Goal: Find specific page/section: Find specific page/section

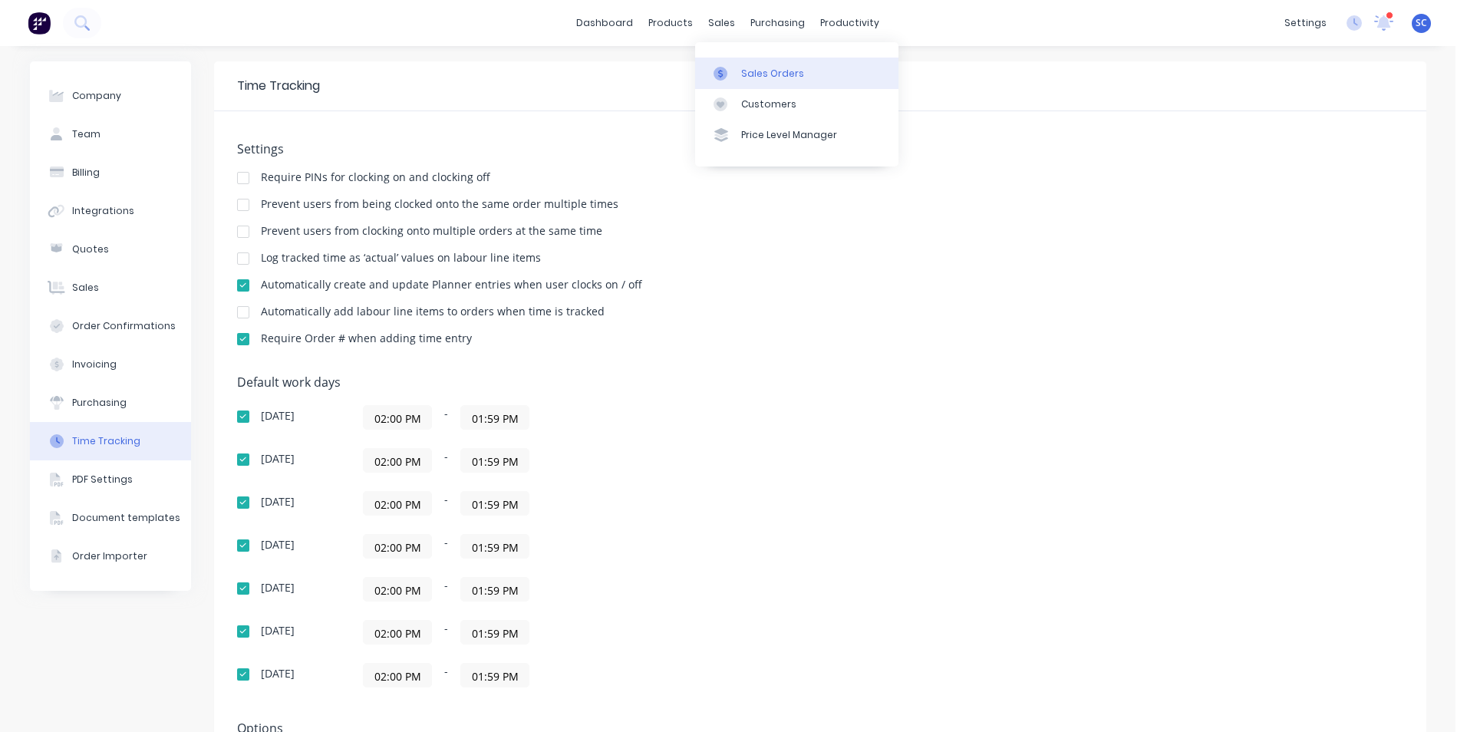
click at [728, 72] on div at bounding box center [725, 74] width 23 height 14
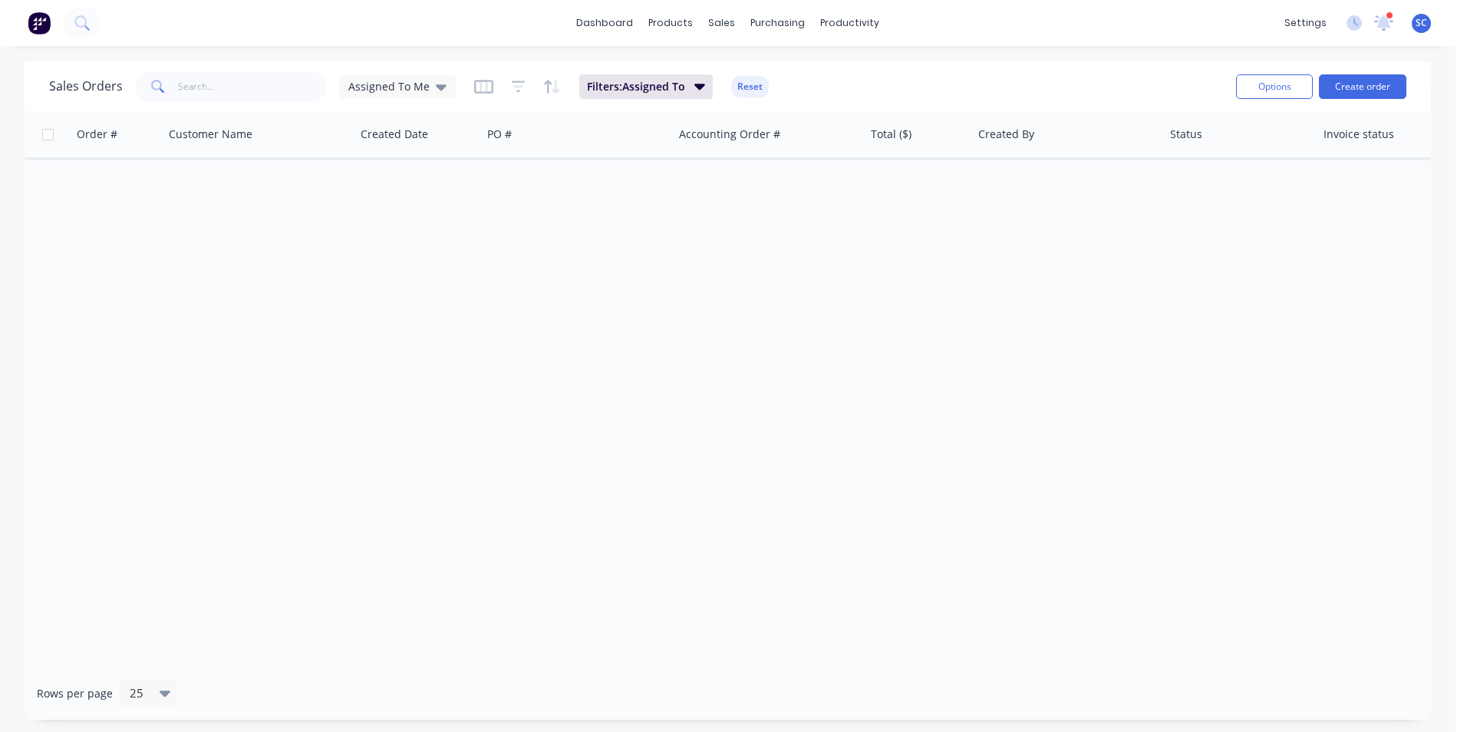
click at [631, 219] on div "Order # Customer Name Created Date PO # Accounting Order # Total ($) Created By…" at bounding box center [728, 389] width 1407 height 556
click at [675, 3] on div "dashboard products sales purchasing productivity dashboard products Product Cat…" at bounding box center [728, 23] width 1456 height 46
click at [684, 70] on div at bounding box center [675, 74] width 23 height 14
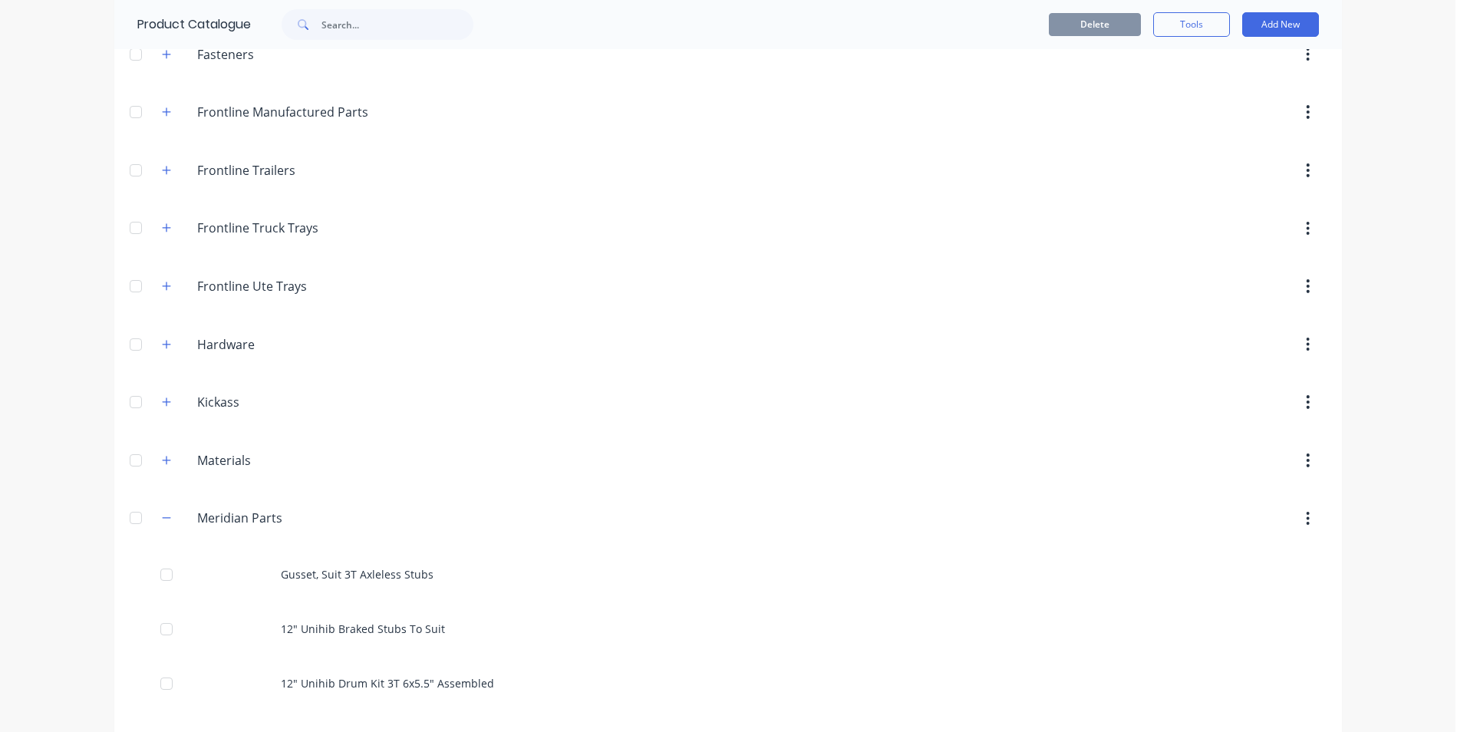
scroll to position [384, 0]
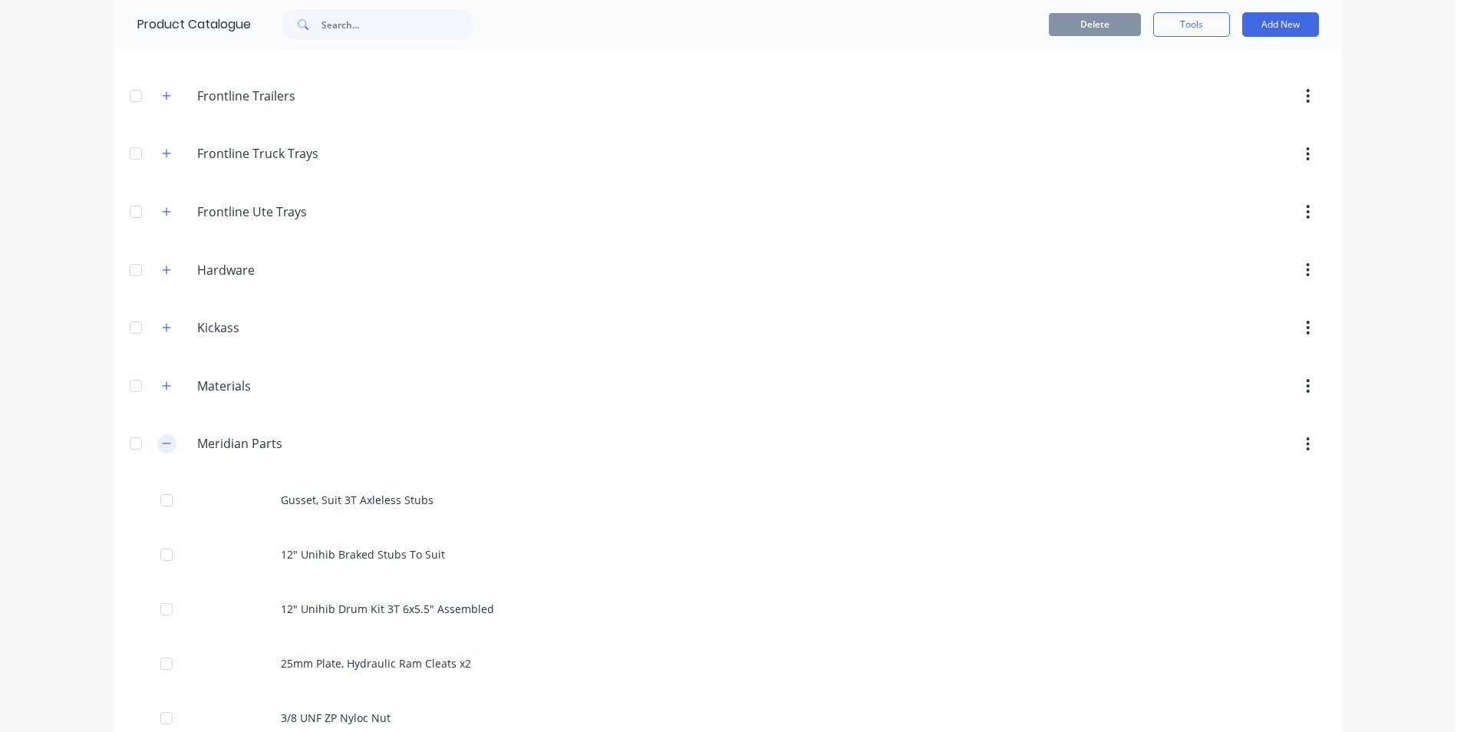
click at [162, 439] on icon "button" at bounding box center [166, 443] width 9 height 11
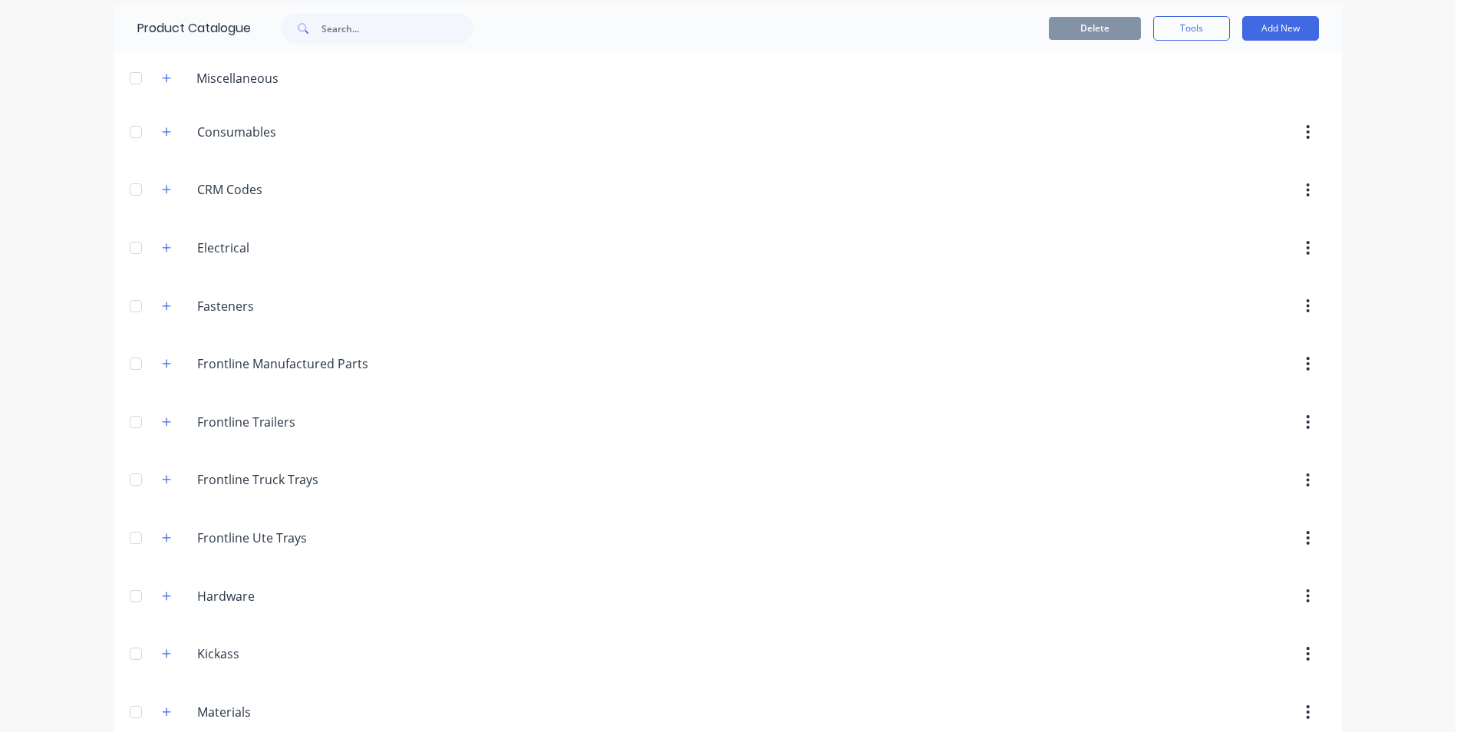
scroll to position [0, 0]
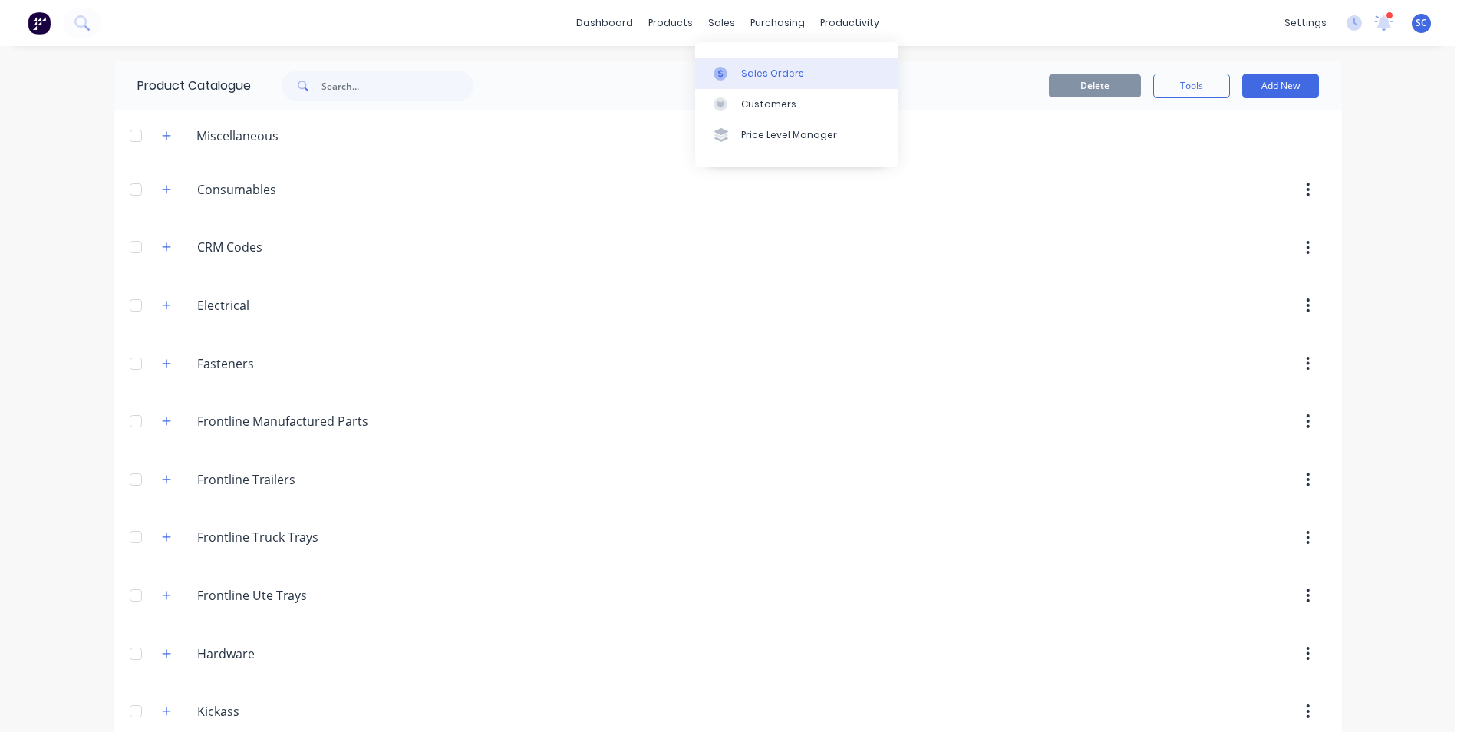
click at [748, 74] on div "Sales Orders" at bounding box center [772, 74] width 63 height 14
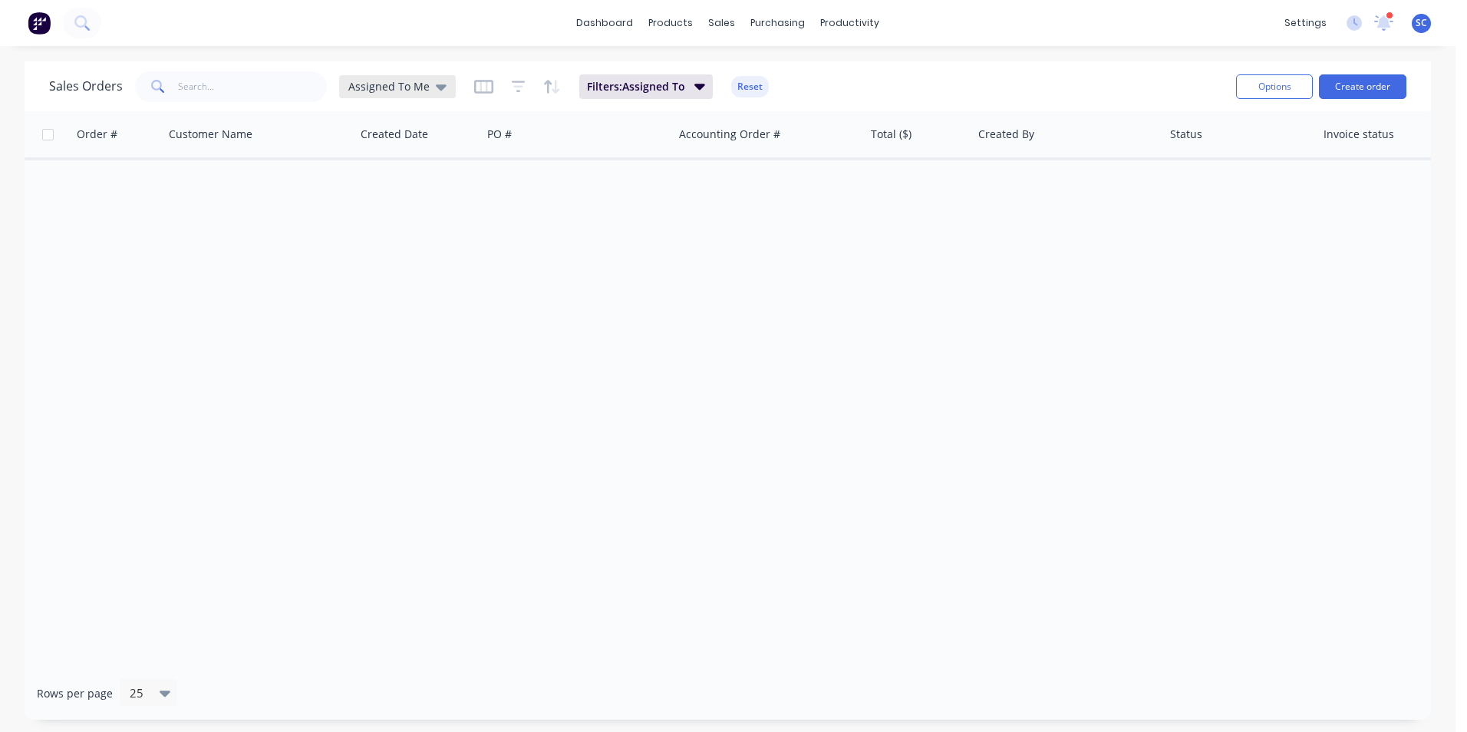
click at [400, 92] on span "Assigned To Me" at bounding box center [388, 86] width 81 height 16
click at [400, 221] on button "None" at bounding box center [431, 218] width 175 height 18
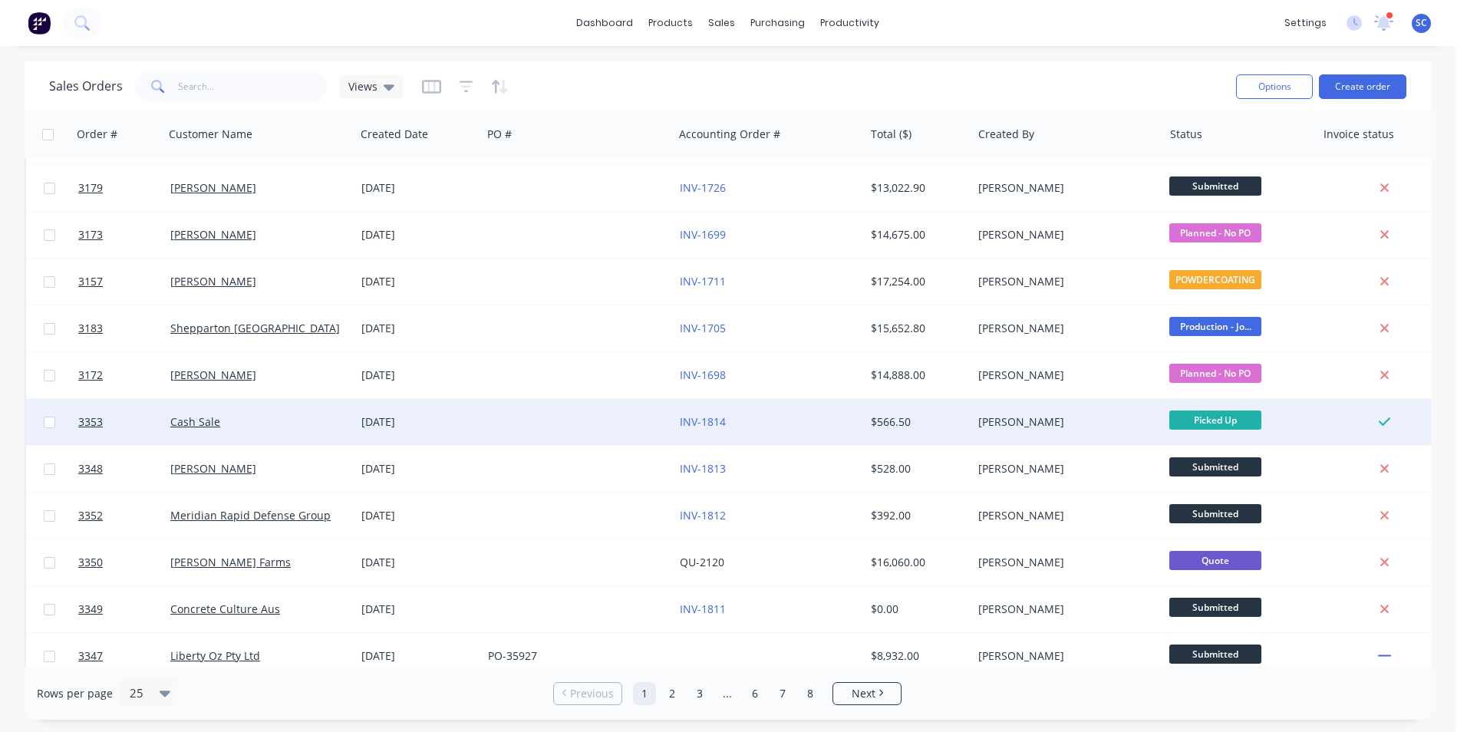
scroll to position [668, 0]
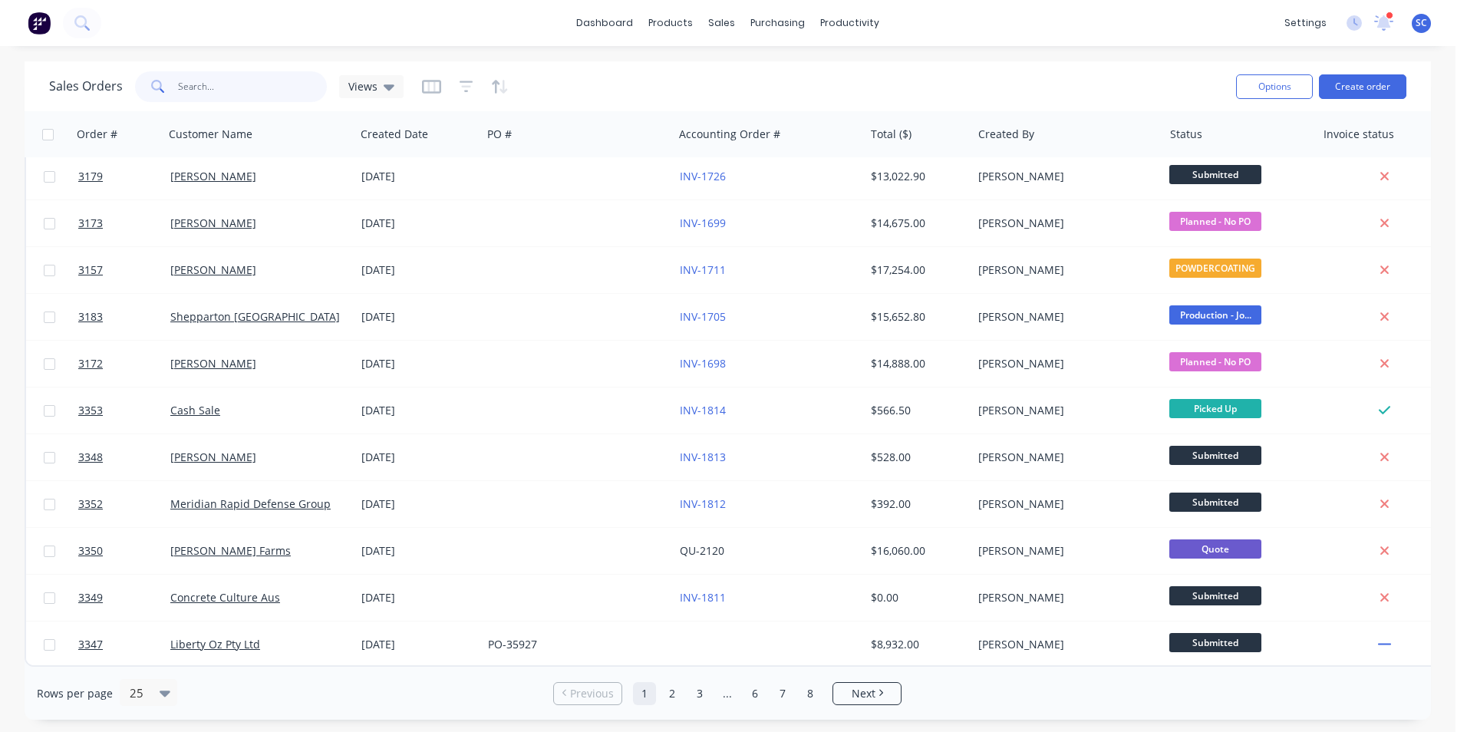
click at [228, 91] on input "text" at bounding box center [253, 86] width 150 height 31
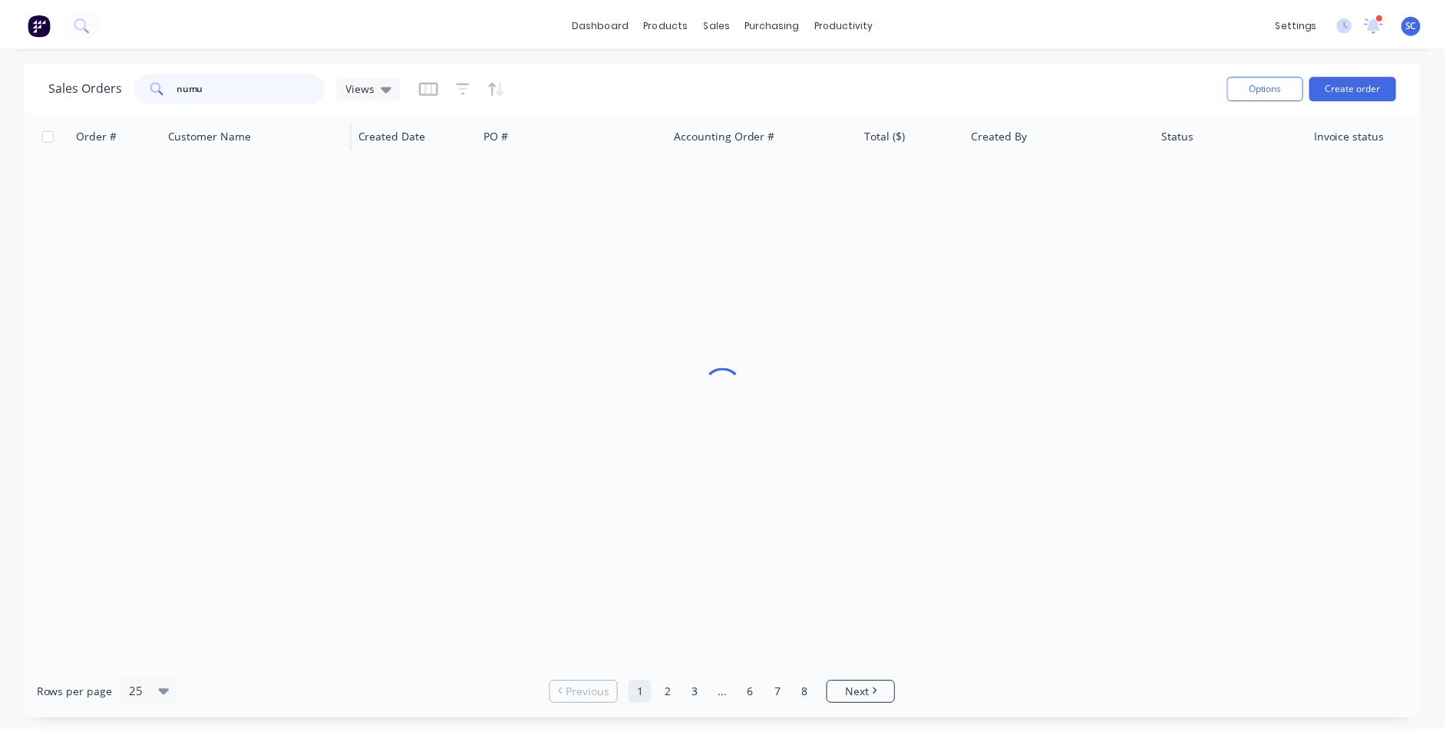
scroll to position [0, 0]
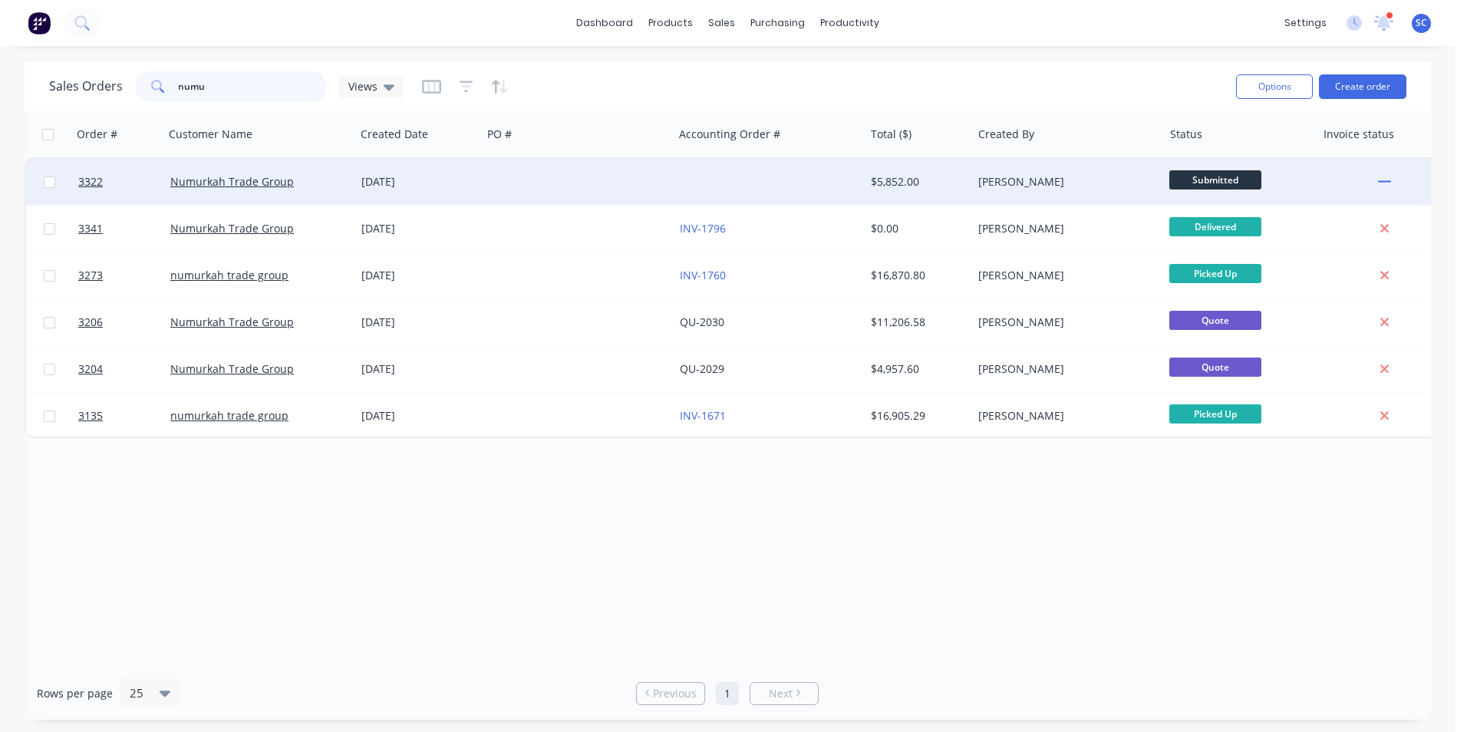
type input "numu"
click at [767, 186] on div at bounding box center [769, 182] width 191 height 46
